Goal: Task Accomplishment & Management: Use online tool/utility

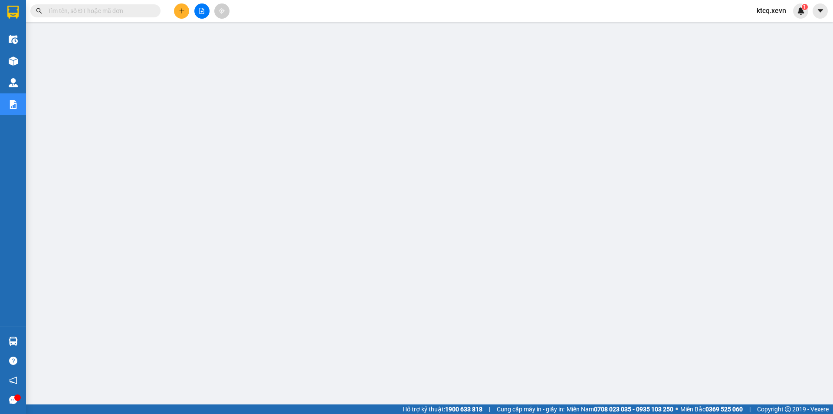
click at [121, 14] on input "text" at bounding box center [99, 11] width 102 height 10
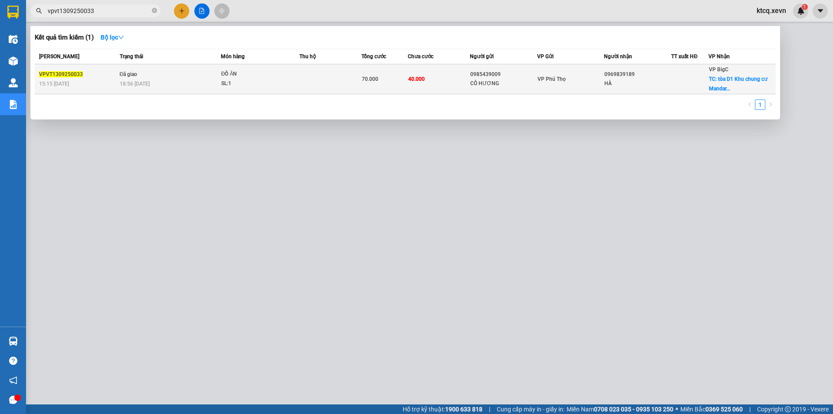
type input "vpvt1309250033"
click at [384, 84] on td "70.000" at bounding box center [385, 79] width 46 height 30
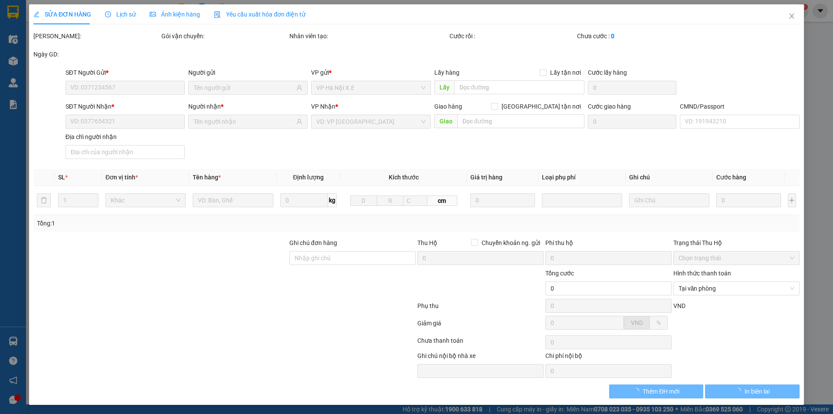
type input "0985439009"
type input "CÔ HƯƠNG"
type input "0969839189"
type input "HÀ"
checkbox input "true"
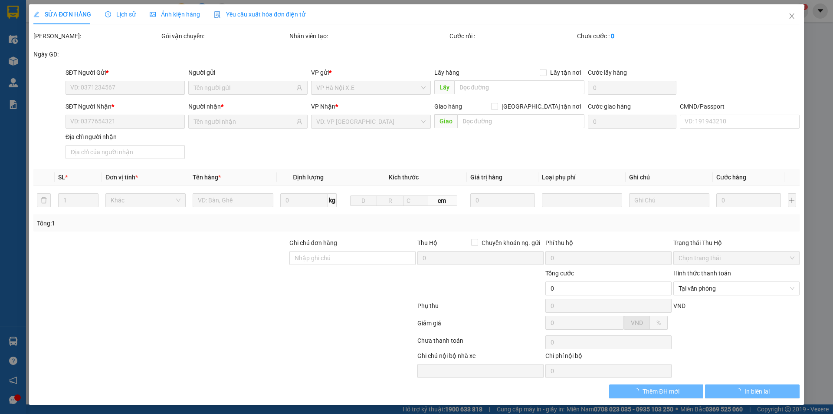
type input "tòa D1 Khu chung cư [GEOGRAPHIC_DATA], [GEOGRAPHIC_DATA], [GEOGRAPHIC_DATA], [G…"
type input "40.000"
type input "031081010878 [PERSON_NAME]"
type input "70.000"
type input "30.000"
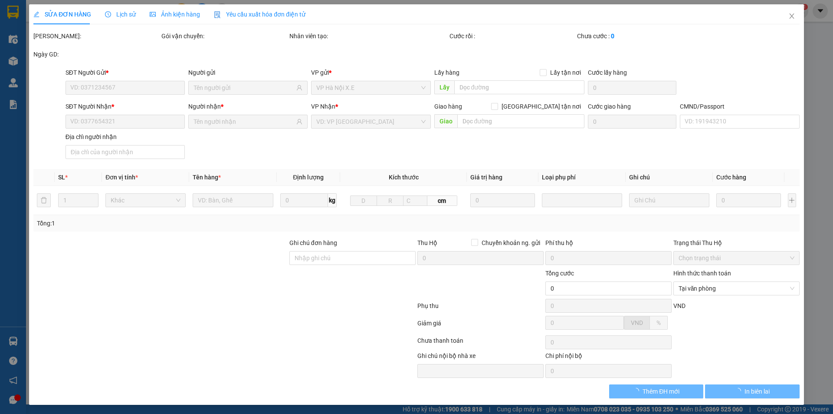
type input "40.000"
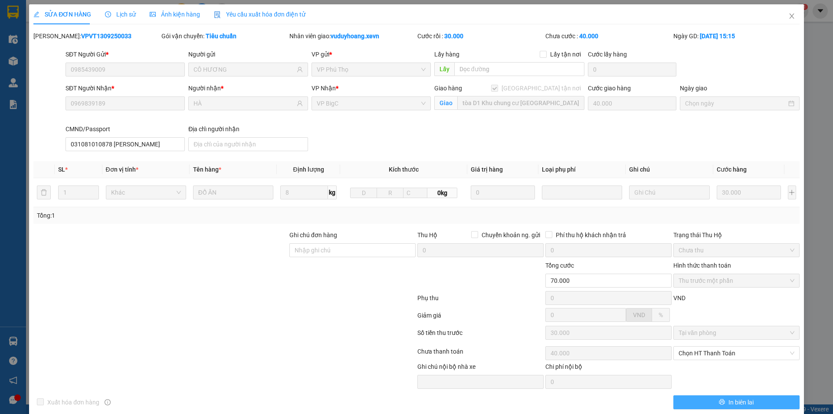
click at [716, 398] on button "In biên lai" at bounding box center [737, 402] width 126 height 14
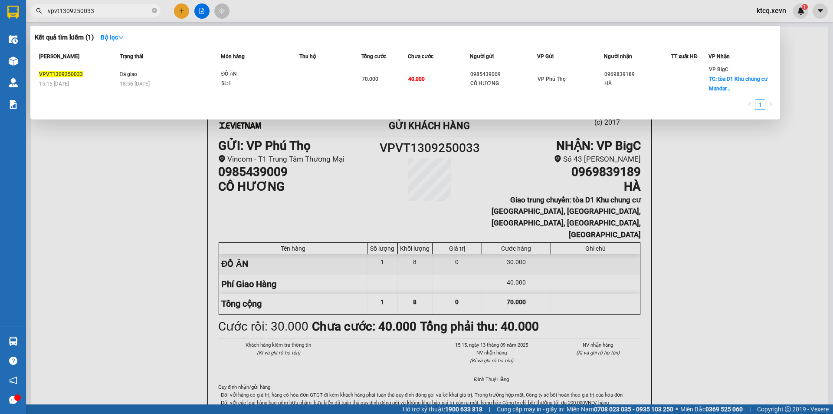
drag, startPoint x: 106, startPoint y: 14, endPoint x: 5, endPoint y: 7, distance: 101.8
click at [5, 7] on section "Kết quả tìm kiếm ( 1 ) Bộ lọc Mã ĐH Trạng thái Món hàng Thu hộ Tổng cước Chưa c…" at bounding box center [416, 207] width 833 height 414
click at [81, 217] on div at bounding box center [416, 207] width 833 height 414
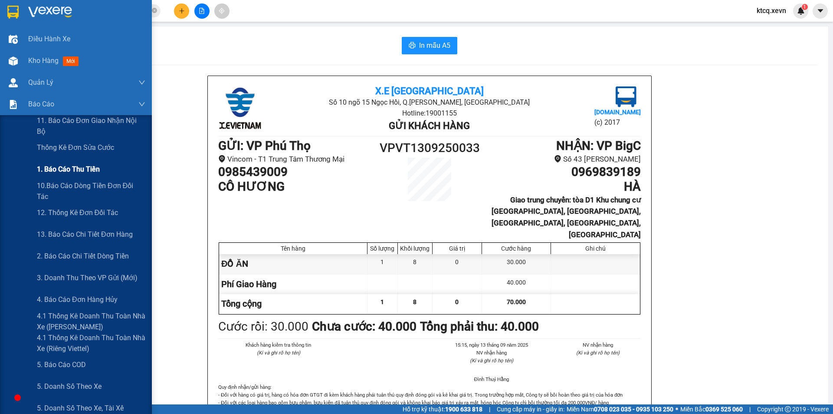
click at [65, 168] on span "1. Báo cáo thu tiền" at bounding box center [68, 169] width 63 height 11
